Goal: Task Accomplishment & Management: Use online tool/utility

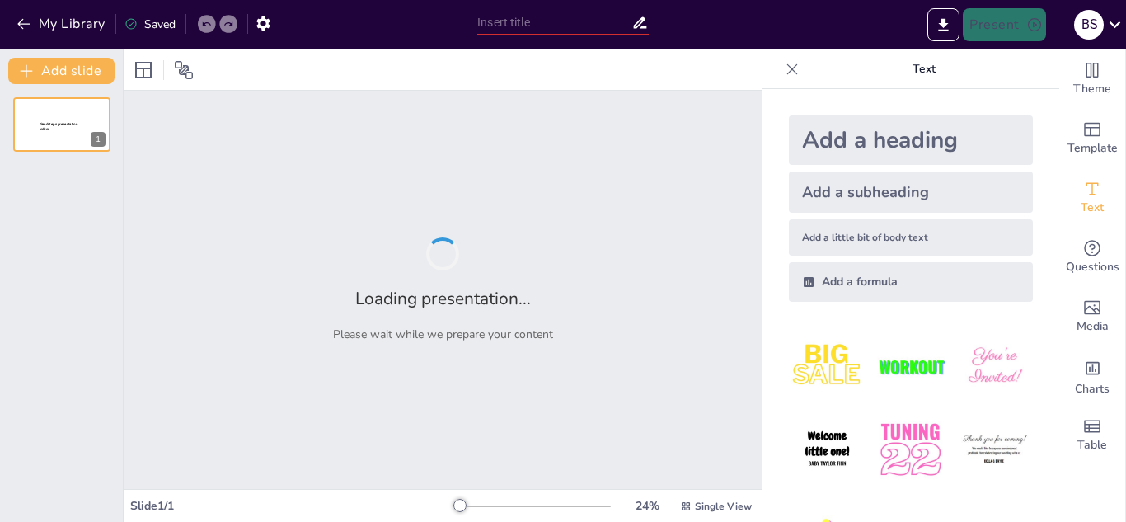
type input "Evolució Històrica de la Informàtica: De la Mecanització a l'Ordre Electrònic"
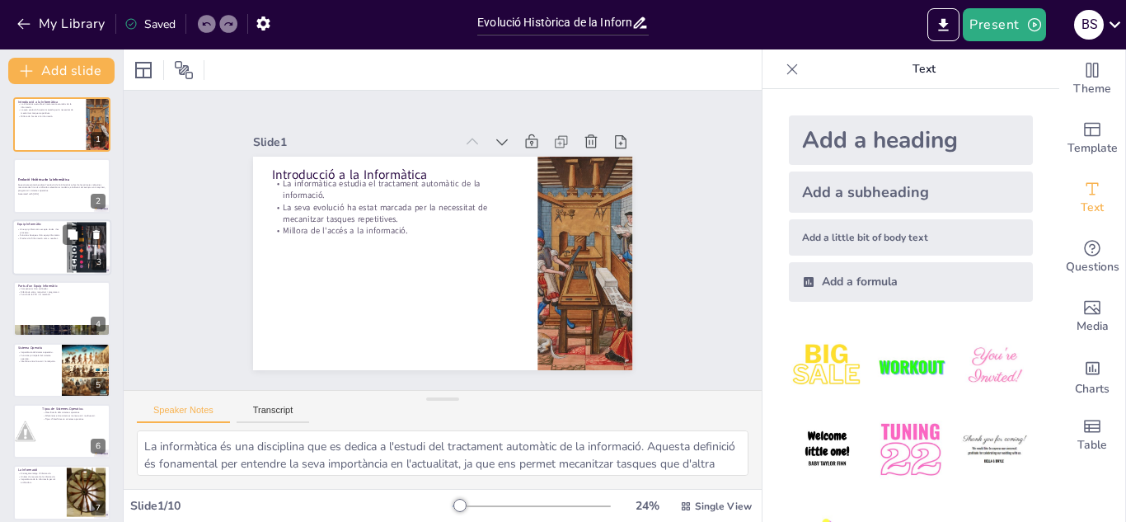
click at [68, 265] on div at bounding box center [87, 246] width 40 height 57
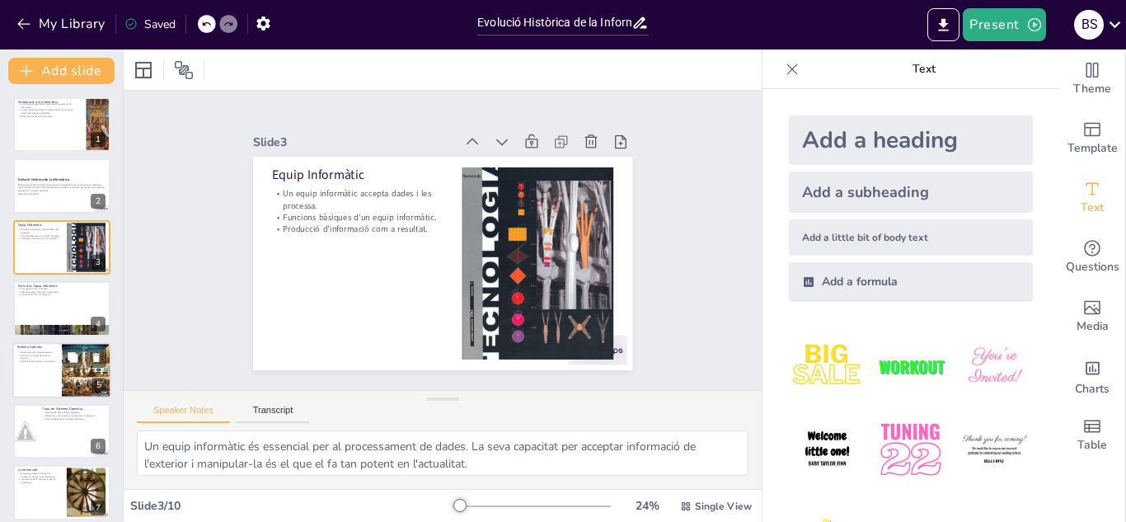
click at [68, 374] on div at bounding box center [87, 370] width 56 height 56
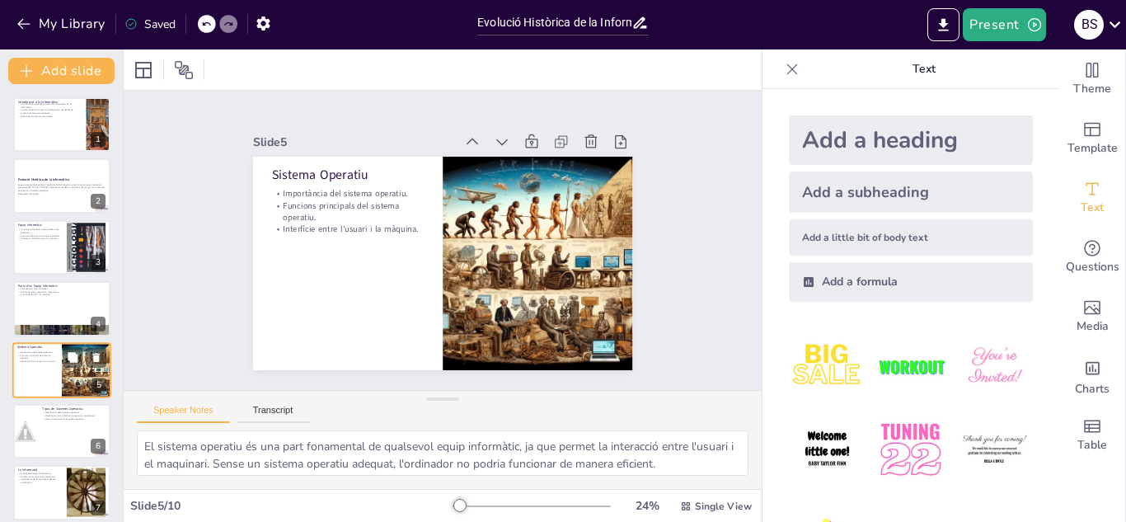
scroll to position [67, 0]
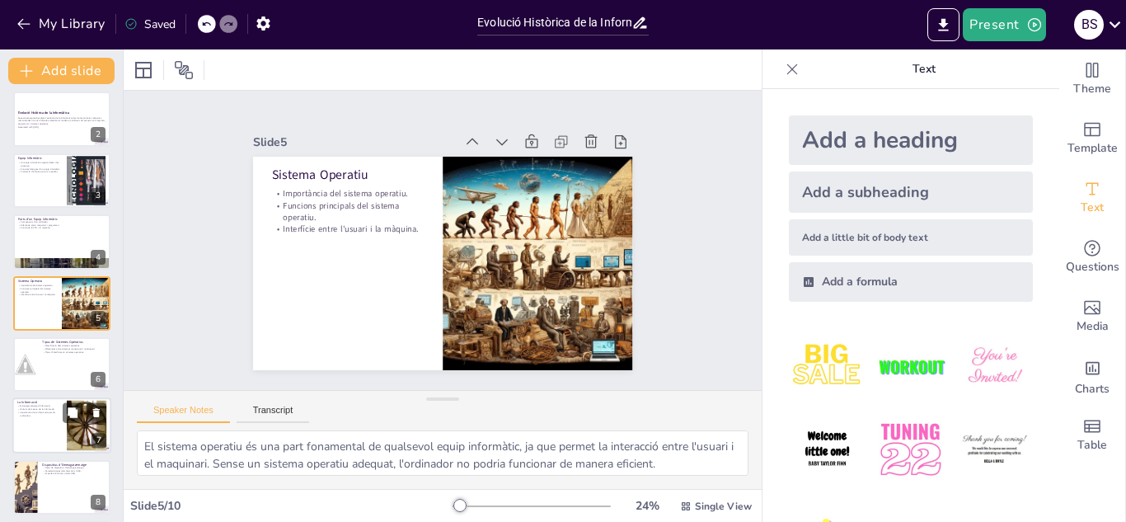
click at [62, 416] on div at bounding box center [61, 426] width 99 height 56
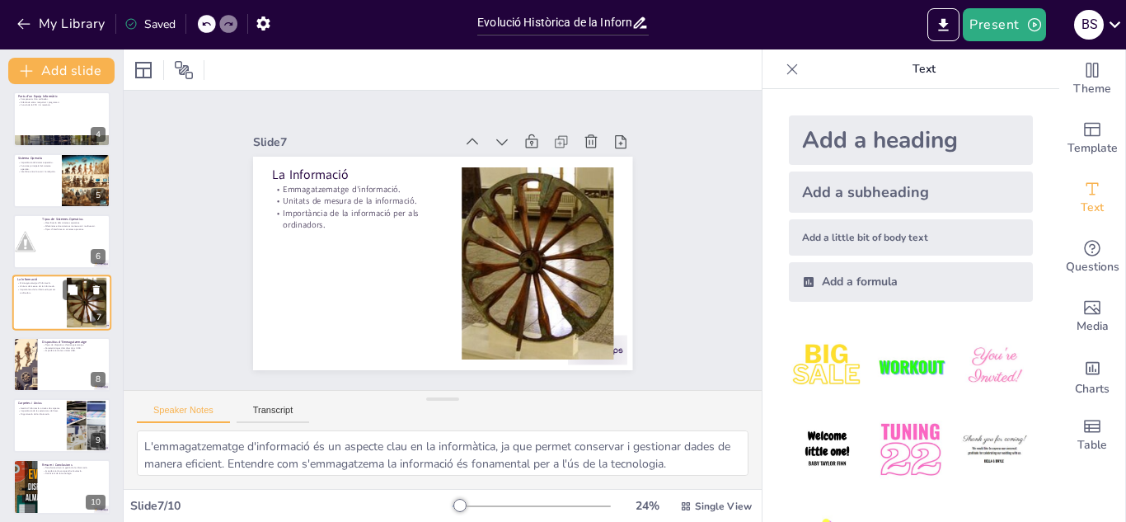
scroll to position [195, 0]
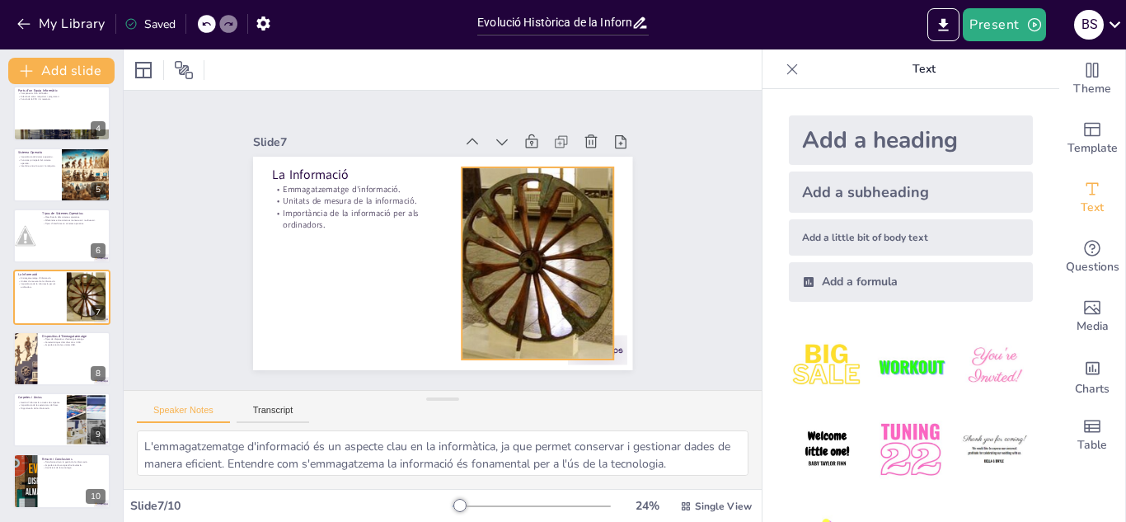
click at [505, 287] on div at bounding box center [537, 263] width 173 height 192
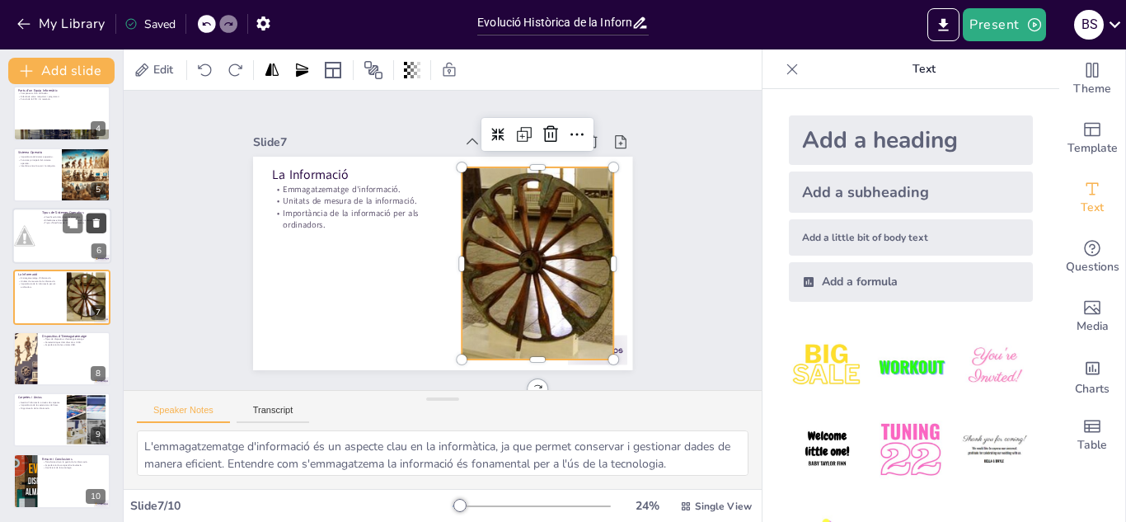
scroll to position [0, 0]
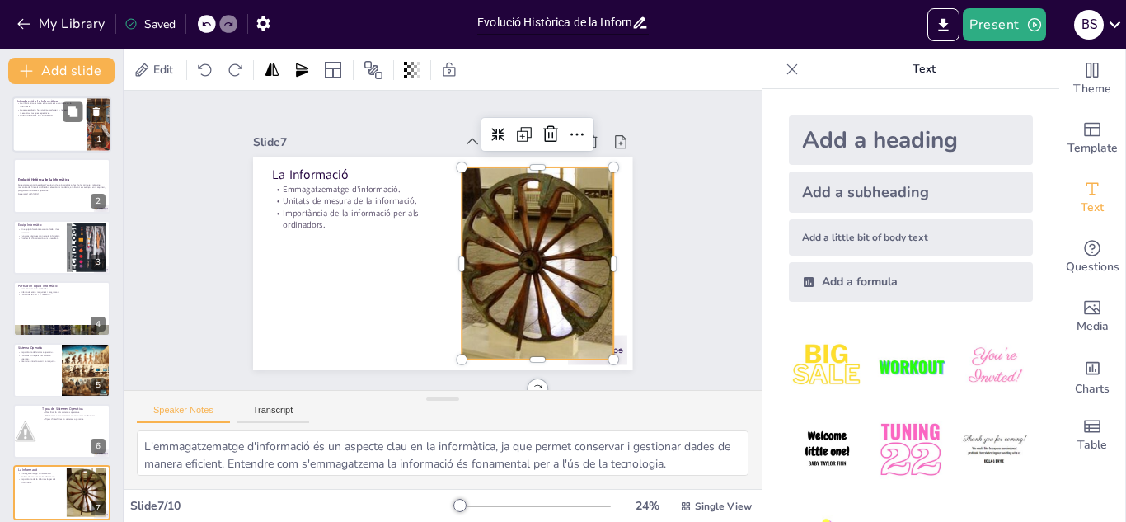
click at [79, 132] on div at bounding box center [61, 124] width 99 height 56
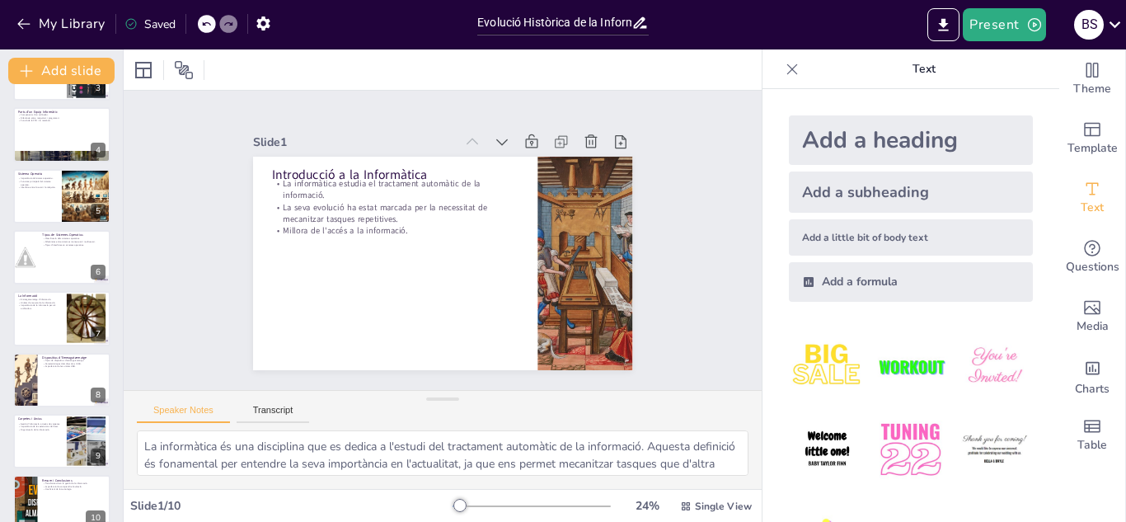
scroll to position [195, 0]
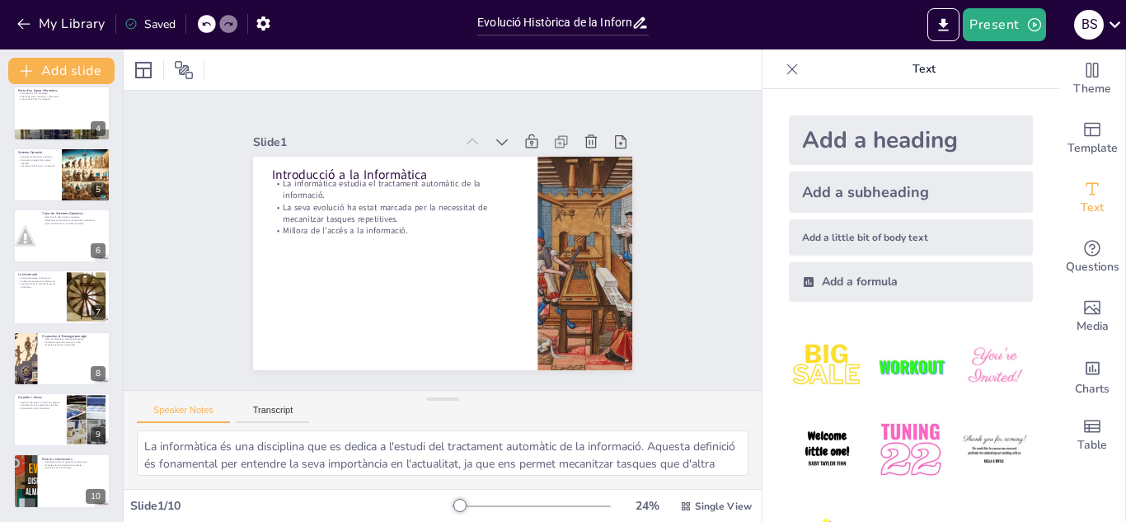
click at [12, 484] on div "Introducció a la Informàtica La informàtica estudia el tractament automàtic de …" at bounding box center [61, 205] width 123 height 607
click at [63, 427] on div at bounding box center [61, 420] width 99 height 56
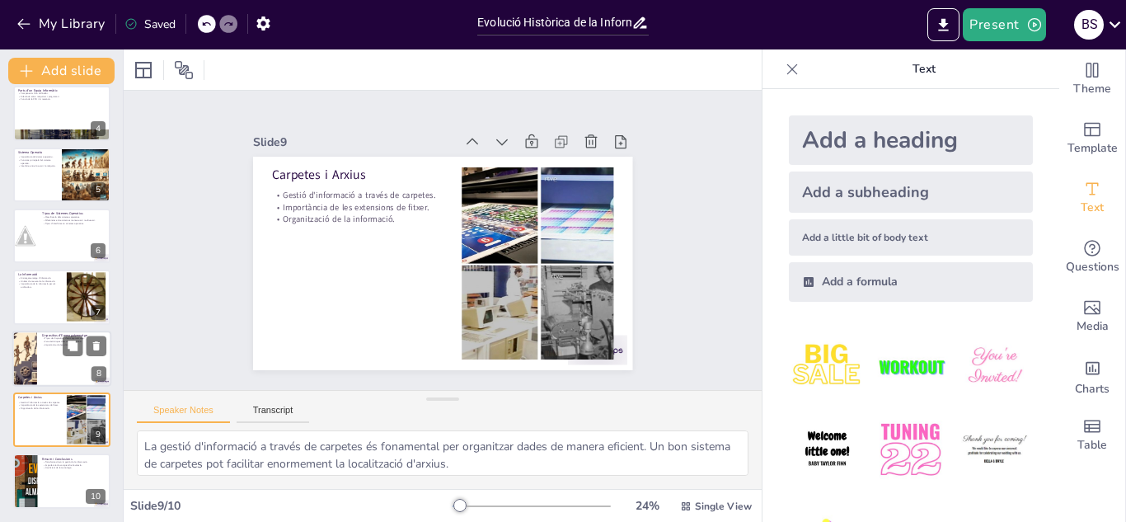
click at [59, 373] on div at bounding box center [61, 359] width 99 height 56
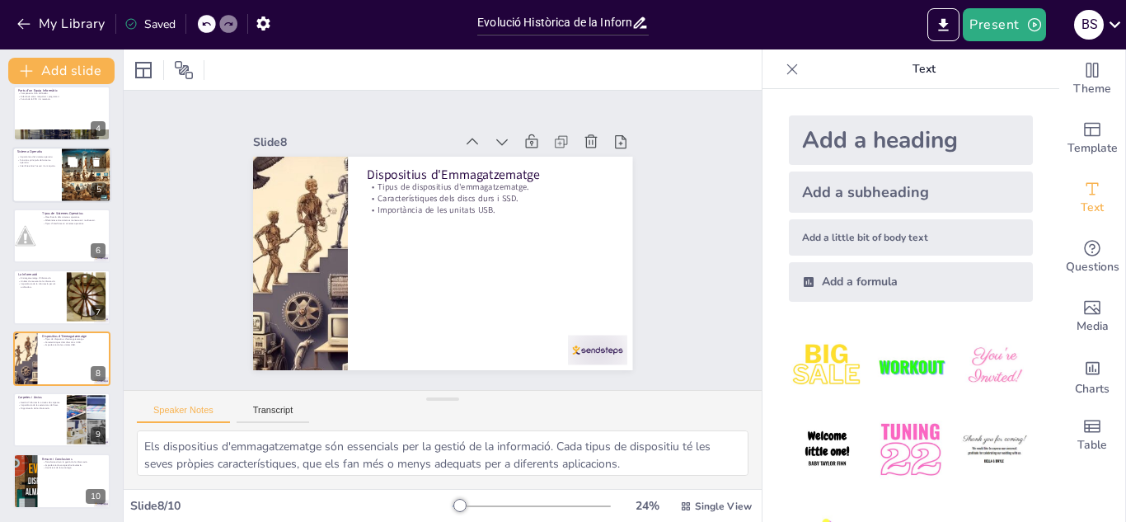
scroll to position [0, 0]
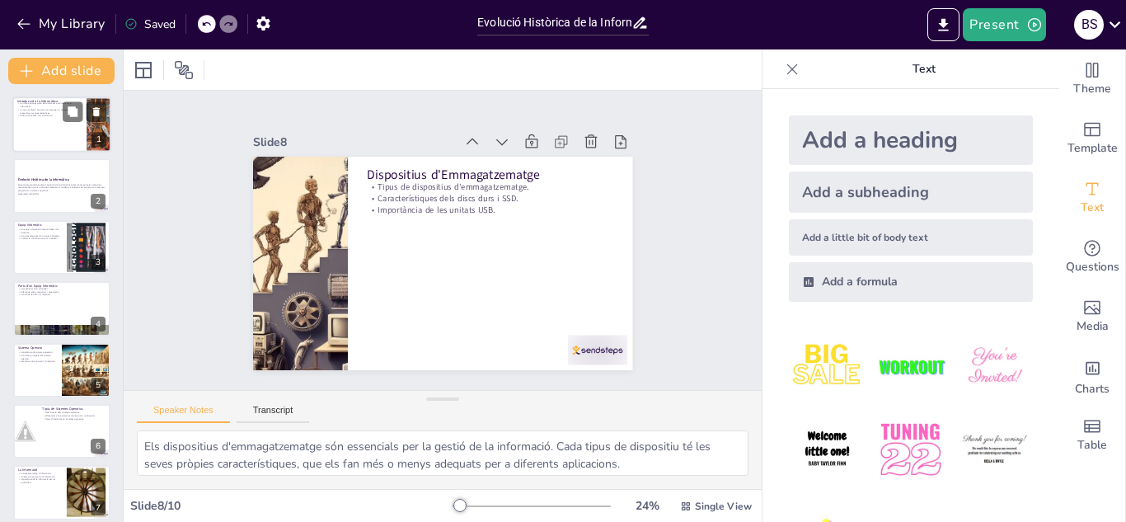
click at [48, 127] on div at bounding box center [61, 124] width 99 height 56
type textarea "La informàtica és una disciplina que es dedica a l'estudi del tractament automà…"
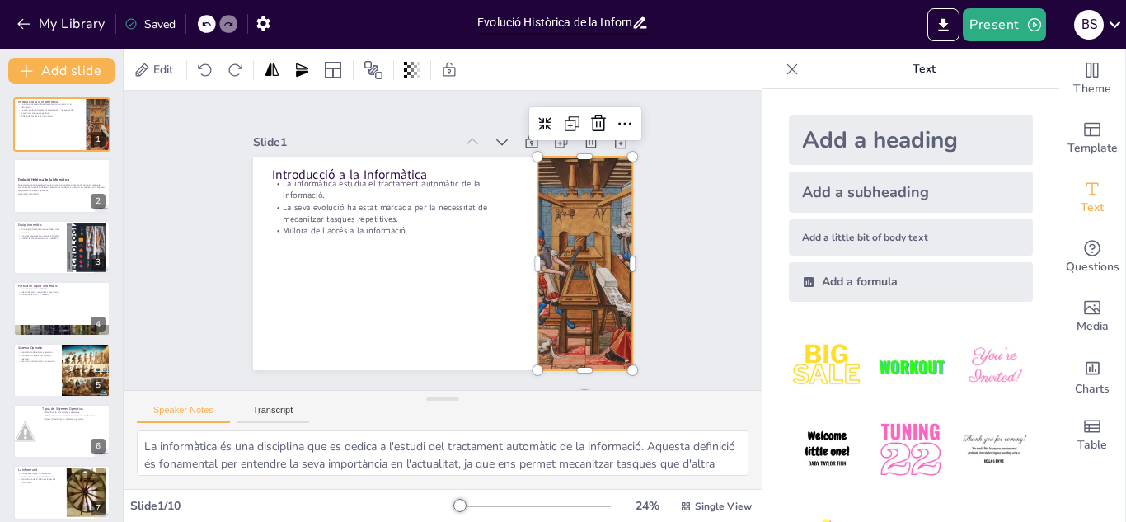
click at [584, 278] on div at bounding box center [576, 292] width 177 height 237
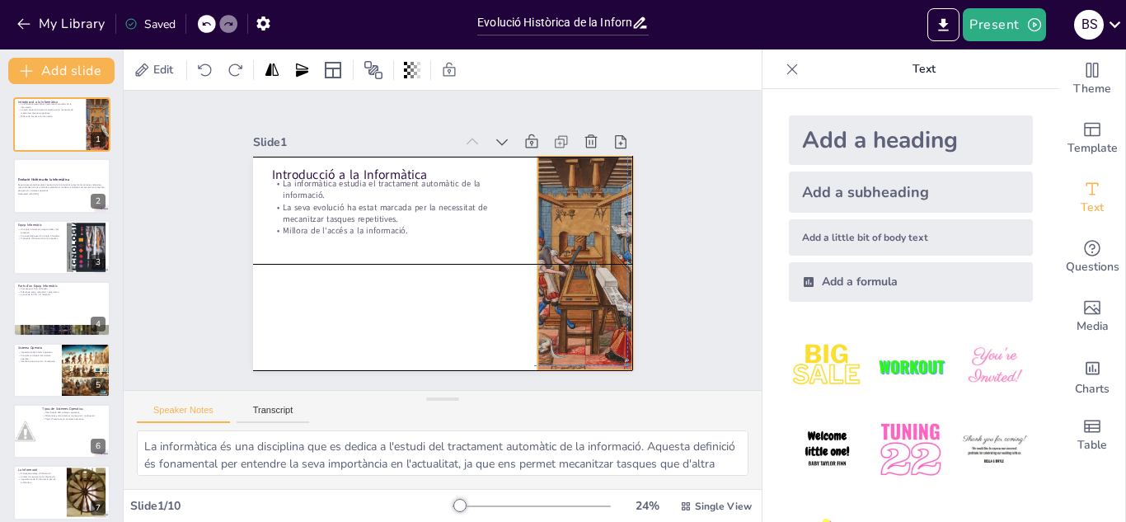
click at [580, 277] on div at bounding box center [585, 264] width 136 height 214
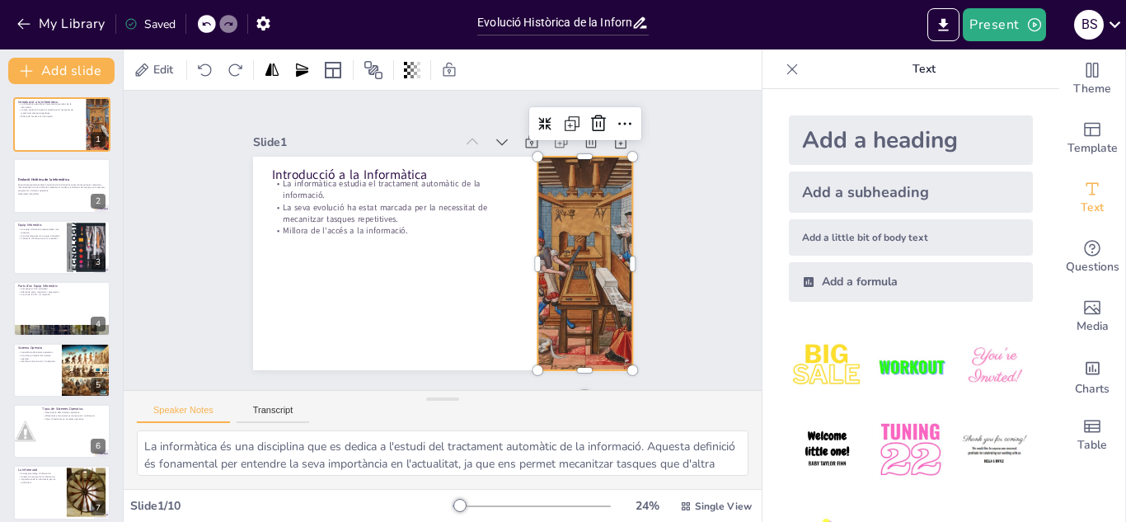
click at [710, 204] on div "Slide 1 Introducció a la Informàtica La informàtica estudia el tractament autom…" at bounding box center [443, 240] width 638 height 299
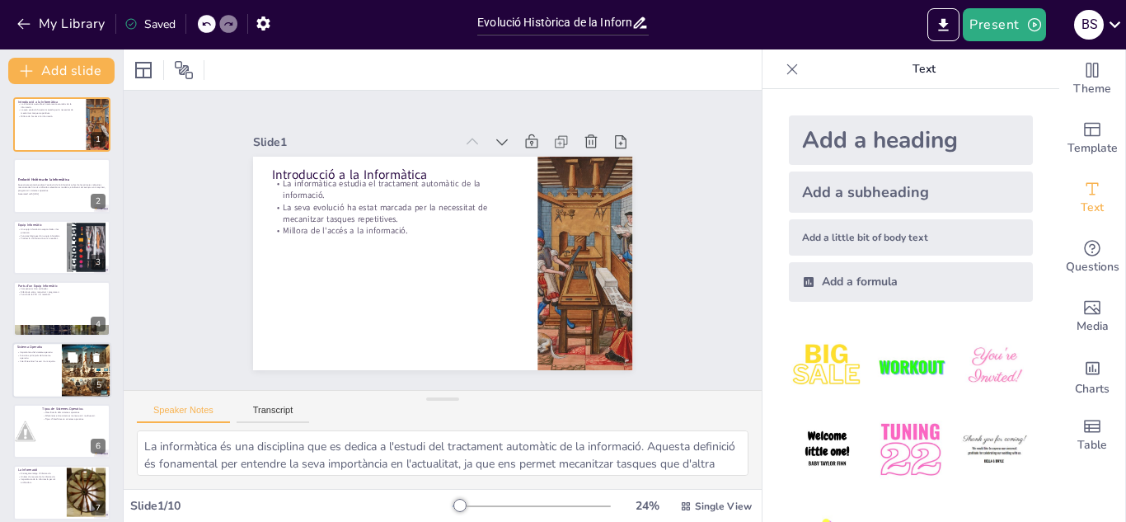
scroll to position [195, 0]
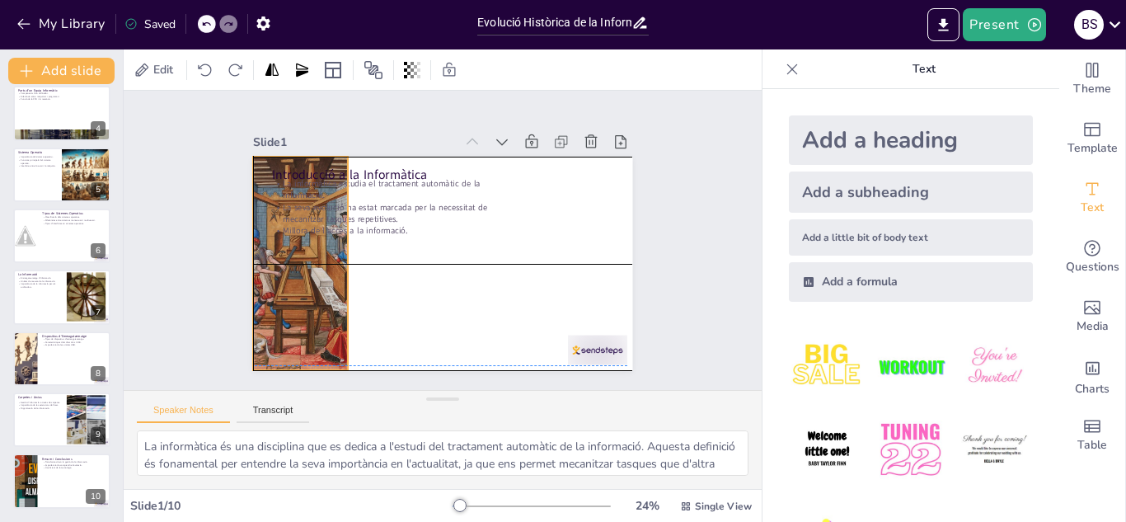
drag, startPoint x: 546, startPoint y: 233, endPoint x: 263, endPoint y: 232, distance: 282.8
click at [263, 232] on div at bounding box center [301, 264] width 136 height 214
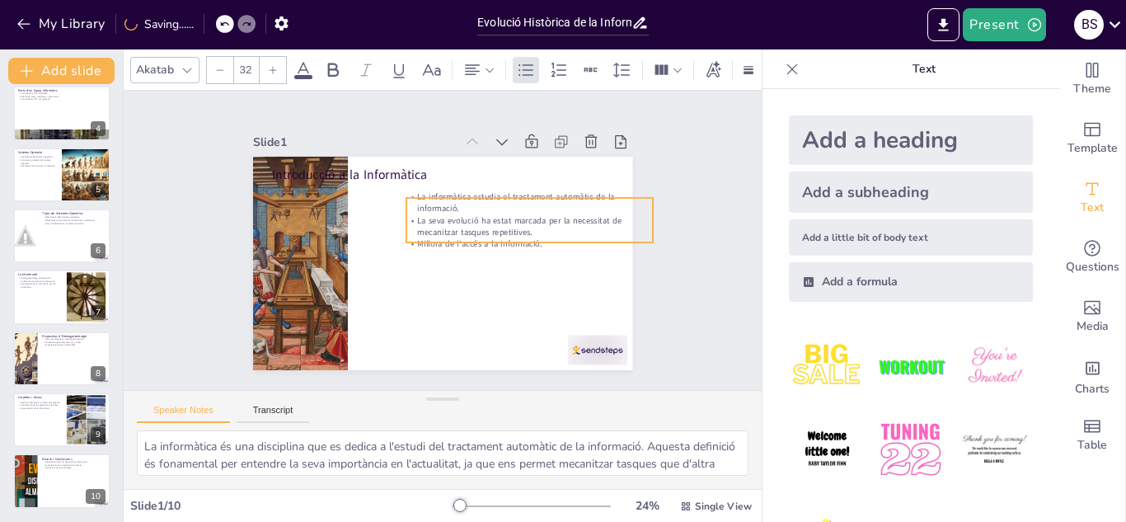
drag, startPoint x: 356, startPoint y: 181, endPoint x: 491, endPoint y: 194, distance: 135.9
click at [491, 194] on p "La informàtica estudia el tractament automàtic de la informació." at bounding box center [529, 202] width 247 height 24
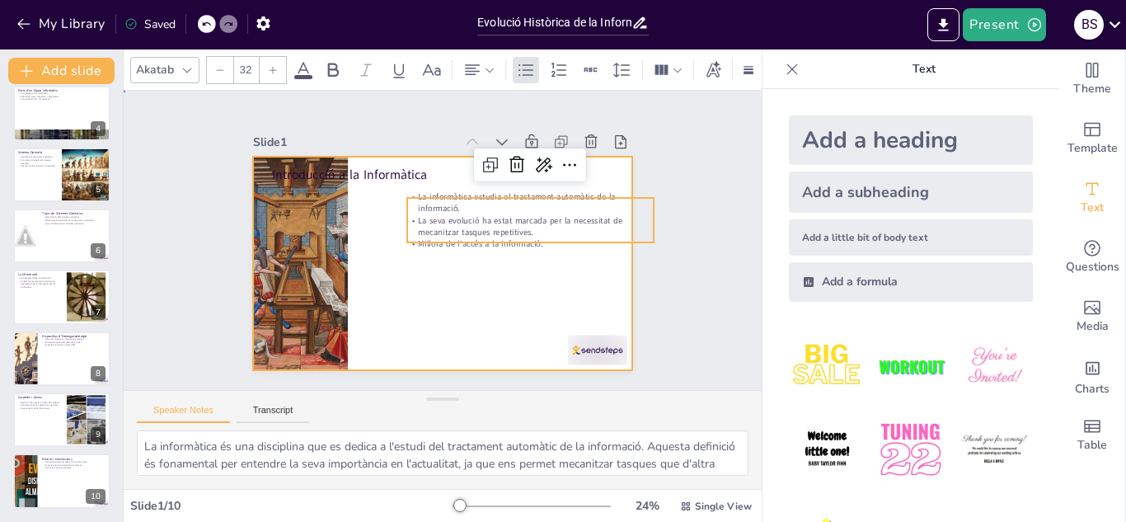
click at [351, 157] on div at bounding box center [442, 264] width 379 height 214
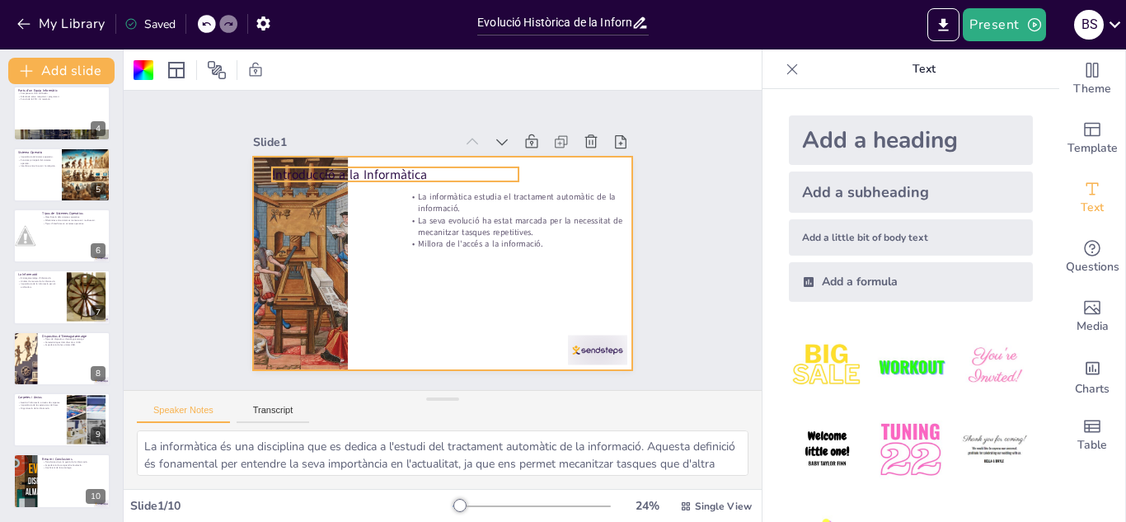
click at [351, 163] on p "Introducció a la Informàtica" at bounding box center [402, 170] width 247 height 44
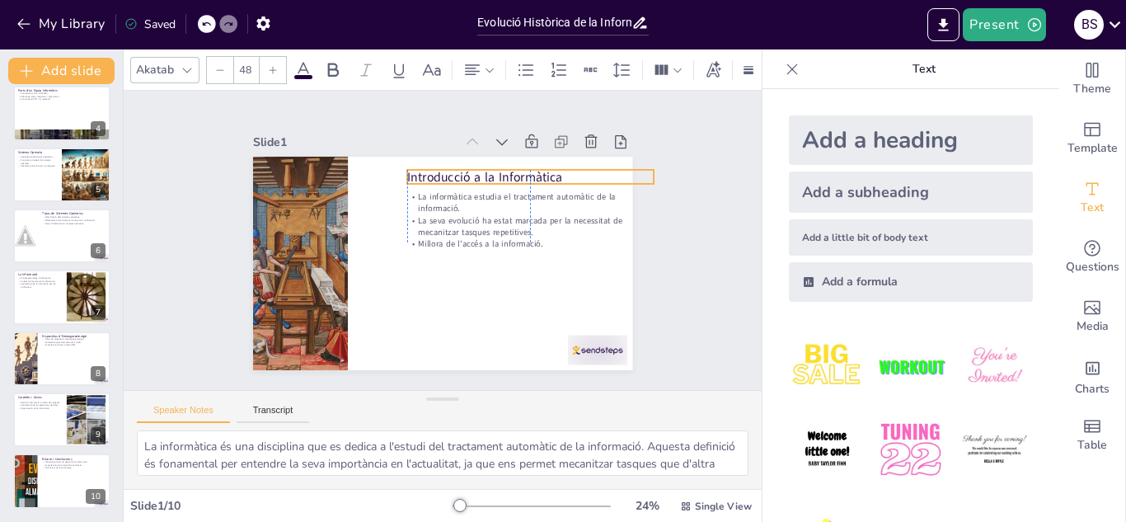
drag, startPoint x: 351, startPoint y: 163, endPoint x: 492, endPoint y: 166, distance: 141.0
click at [492, 168] on p "Introducció a la Informàtica" at bounding box center [530, 176] width 247 height 17
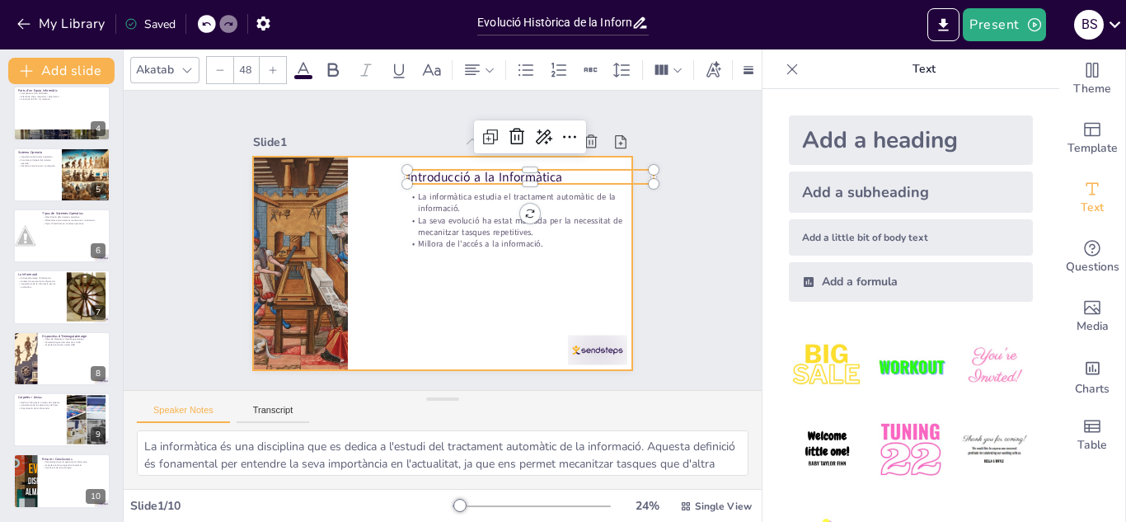
click at [431, 295] on div at bounding box center [442, 264] width 379 height 214
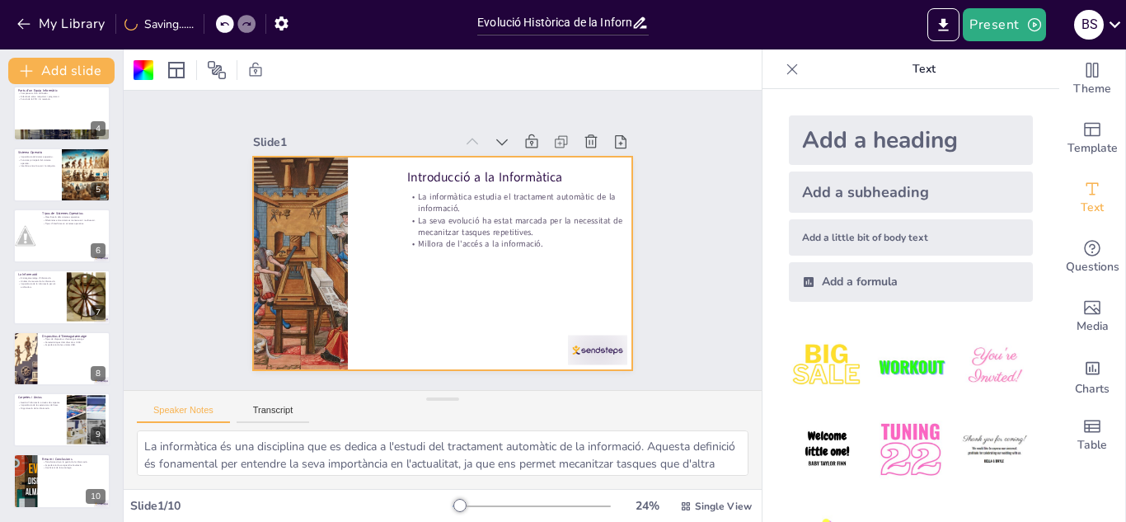
click at [721, 203] on div "Slide 1 Introducció a la Informàtica La informàtica estudia el tractament autom…" at bounding box center [443, 240] width 638 height 299
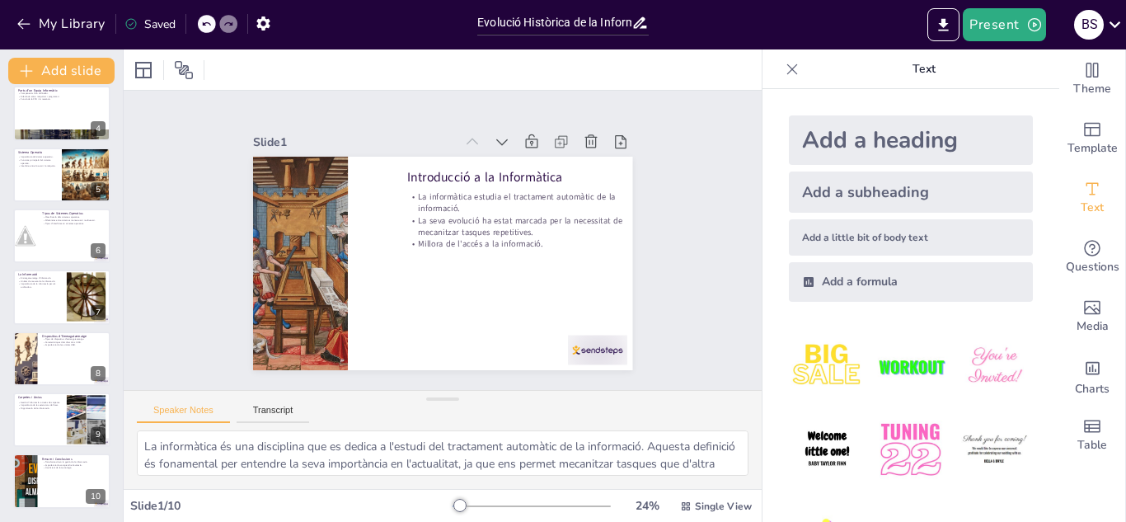
scroll to position [0, 0]
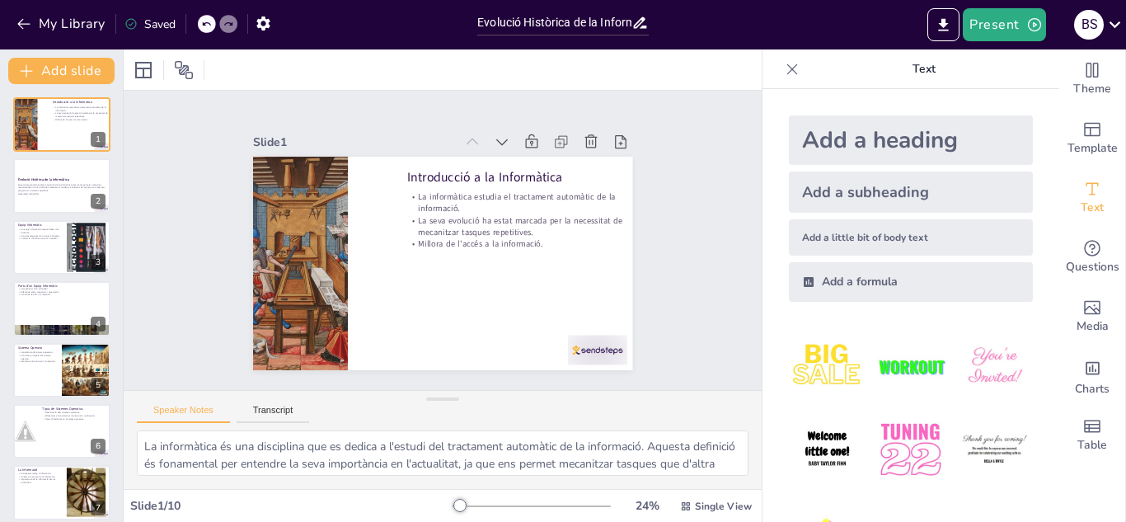
click at [854, 27] on div "Present B S" at bounding box center [891, 24] width 469 height 33
click at [939, 22] on icon "Export to PowerPoint" at bounding box center [943, 24] width 17 height 17
